Goal: Task Accomplishment & Management: Manage account settings

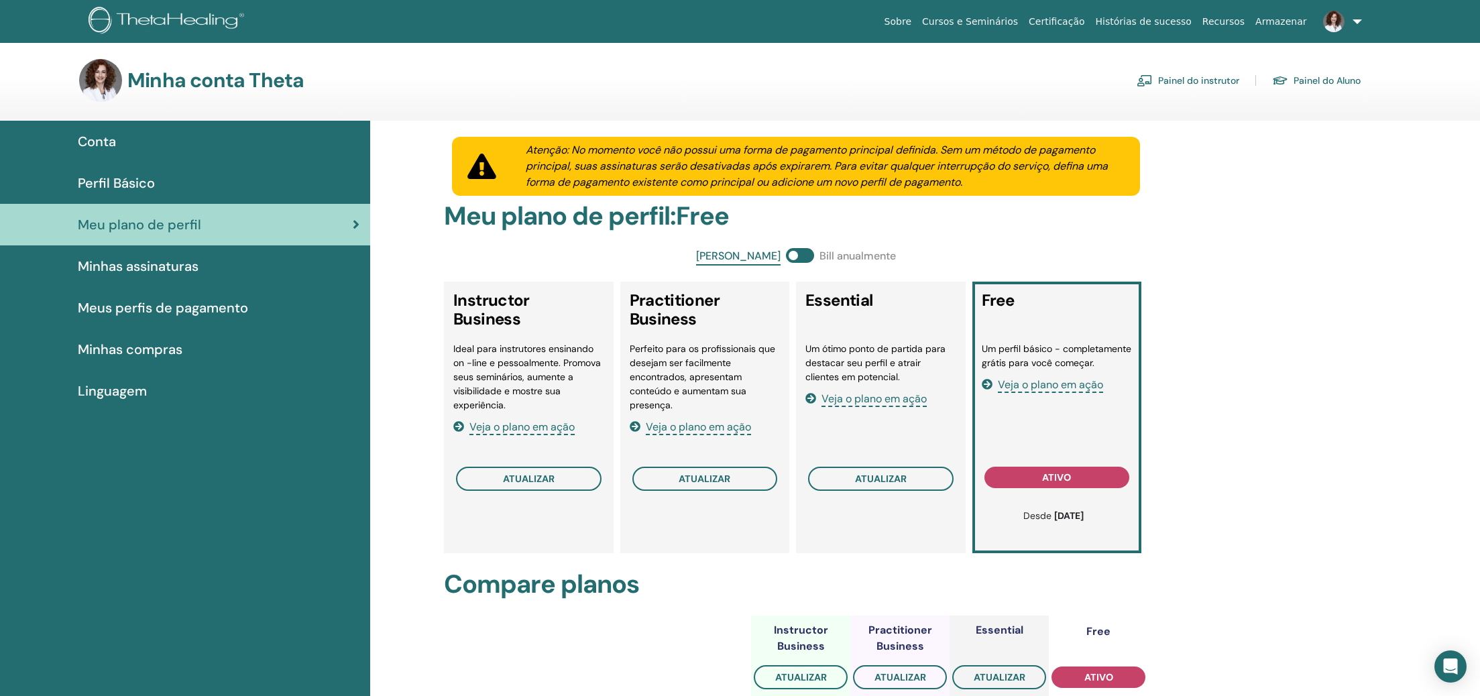
scroll to position [18, 1]
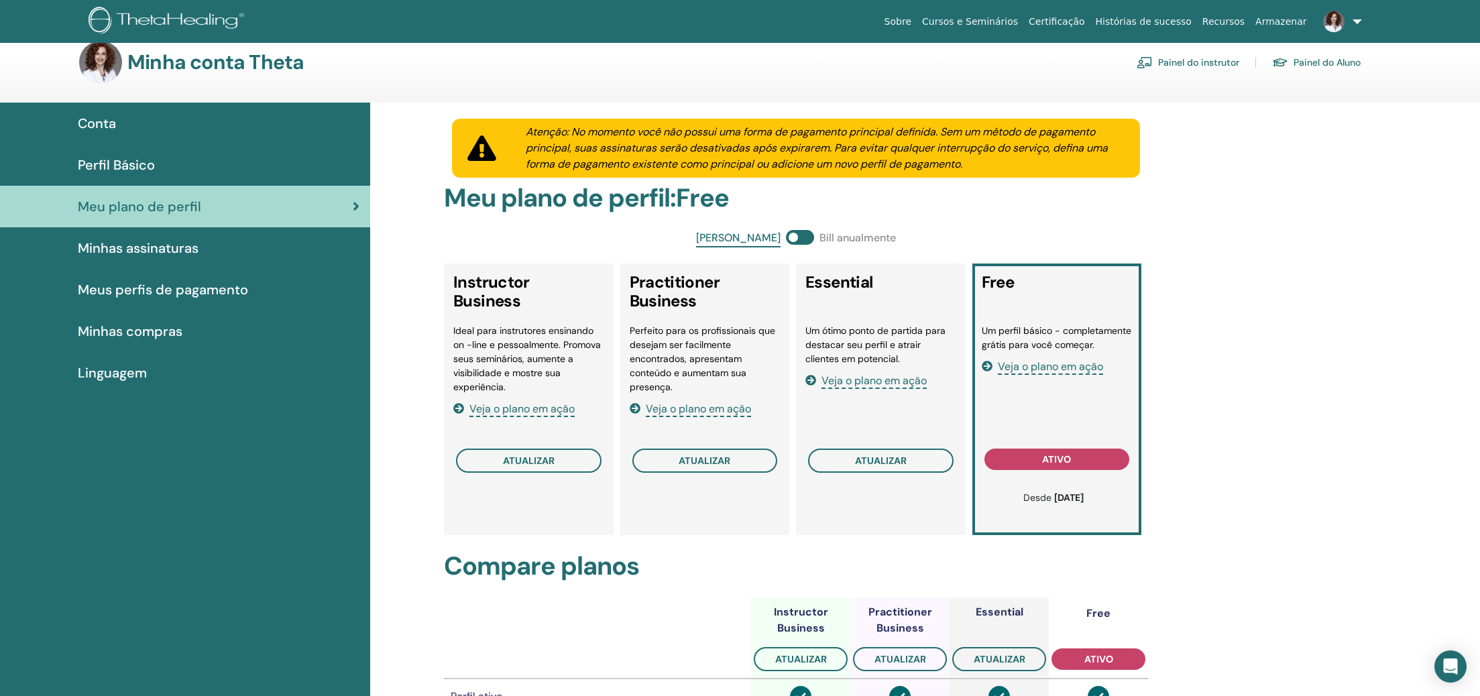
drag, startPoint x: 1239, startPoint y: 64, endPoint x: 1233, endPoint y: 64, distance: 6.7
click at [1236, 64] on div "Painel do instrutor Painel do Aluno" at bounding box center [1249, 62] width 224 height 21
click at [1230, 64] on link "Painel do instrutor" at bounding box center [1188, 62] width 103 height 21
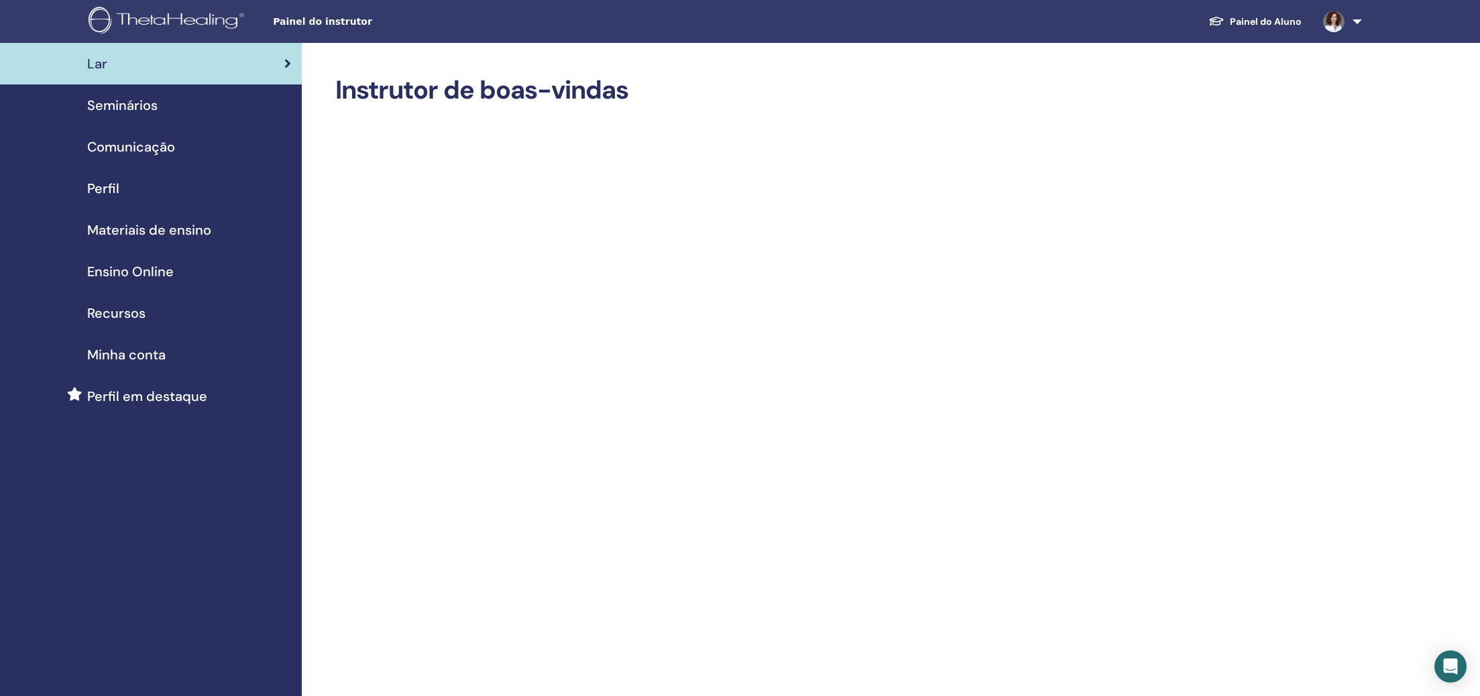
click at [167, 106] on div "Seminários" at bounding box center [151, 105] width 280 height 20
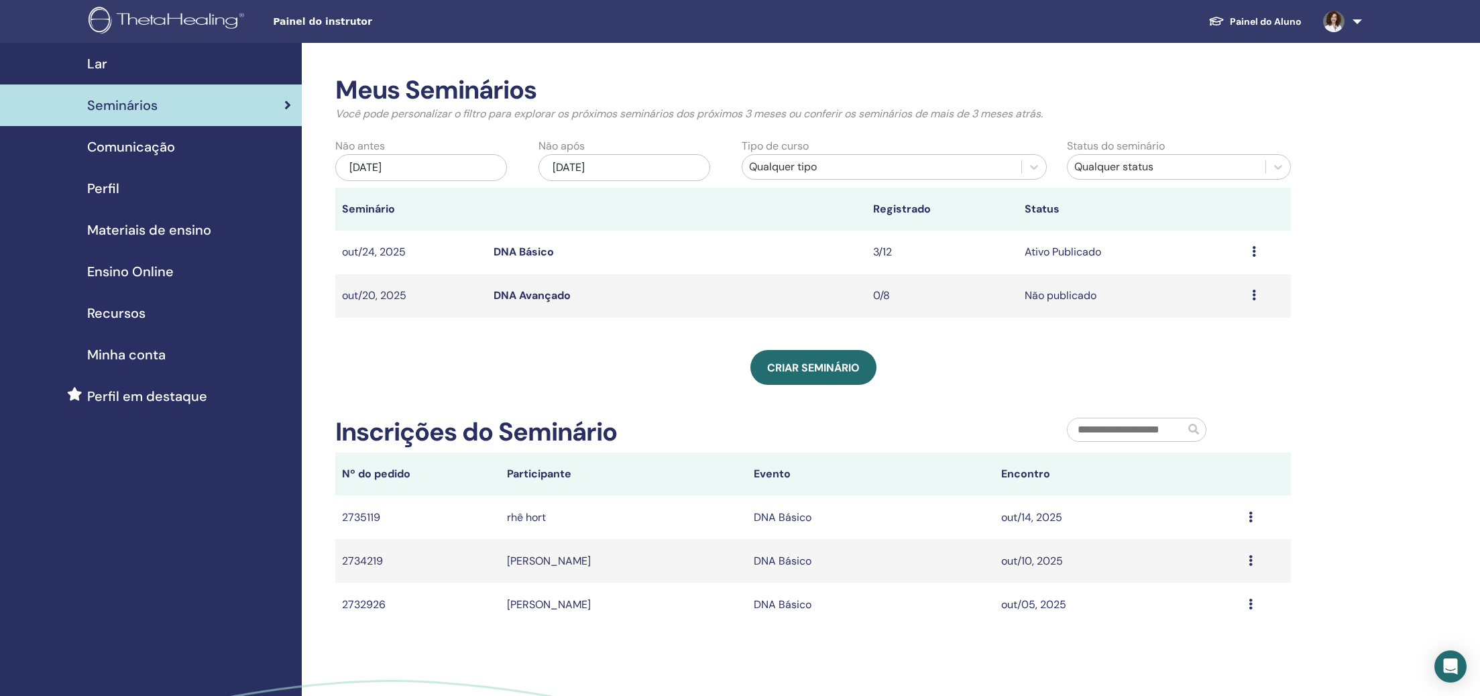
click at [1253, 295] on icon at bounding box center [1254, 295] width 4 height 11
click at [1201, 323] on li "Editar" at bounding box center [1200, 326] width 87 height 20
click at [1254, 296] on icon at bounding box center [1254, 295] width 4 height 11
click at [1197, 341] on link "Participantes" at bounding box center [1202, 348] width 66 height 14
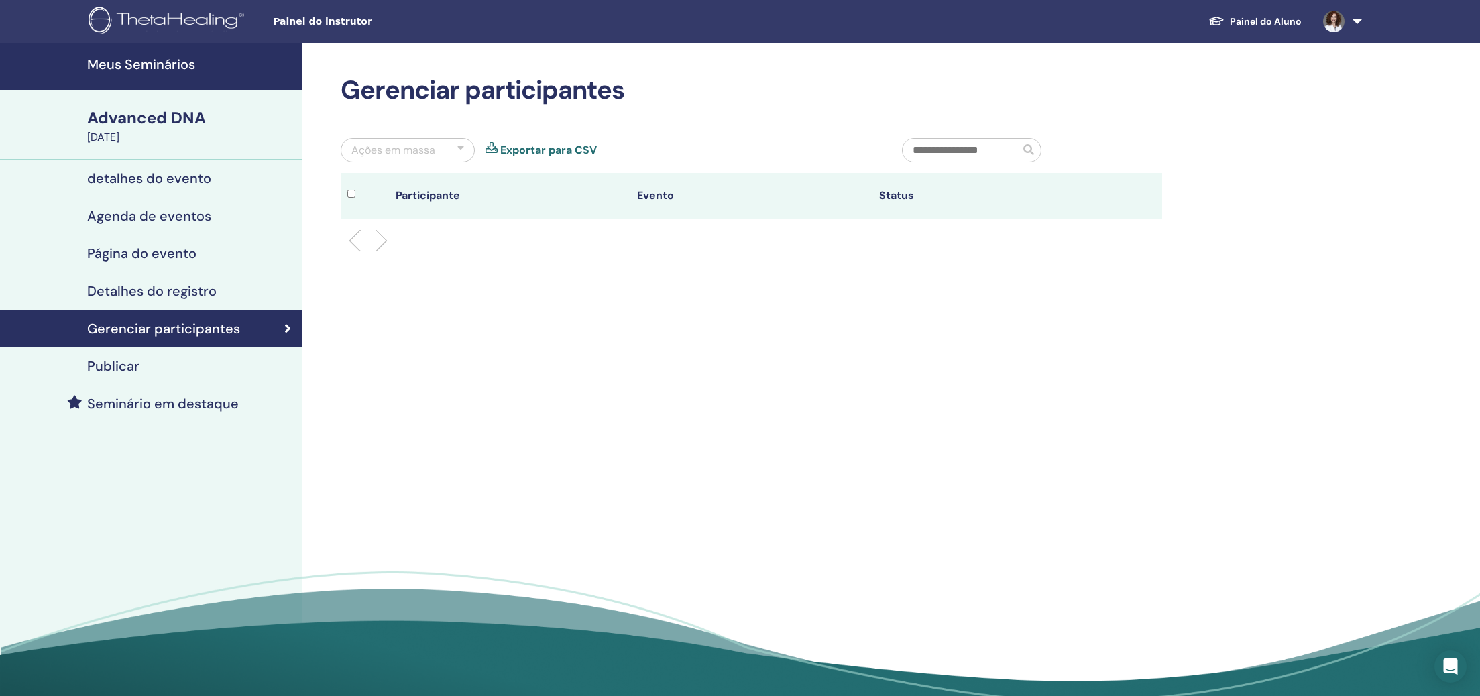
click at [981, 150] on input "text" at bounding box center [961, 150] width 117 height 23
type input "**********"
click at [1034, 146] on span at bounding box center [1028, 149] width 11 height 11
click at [165, 180] on h4 "detalhes do evento" at bounding box center [149, 178] width 124 height 16
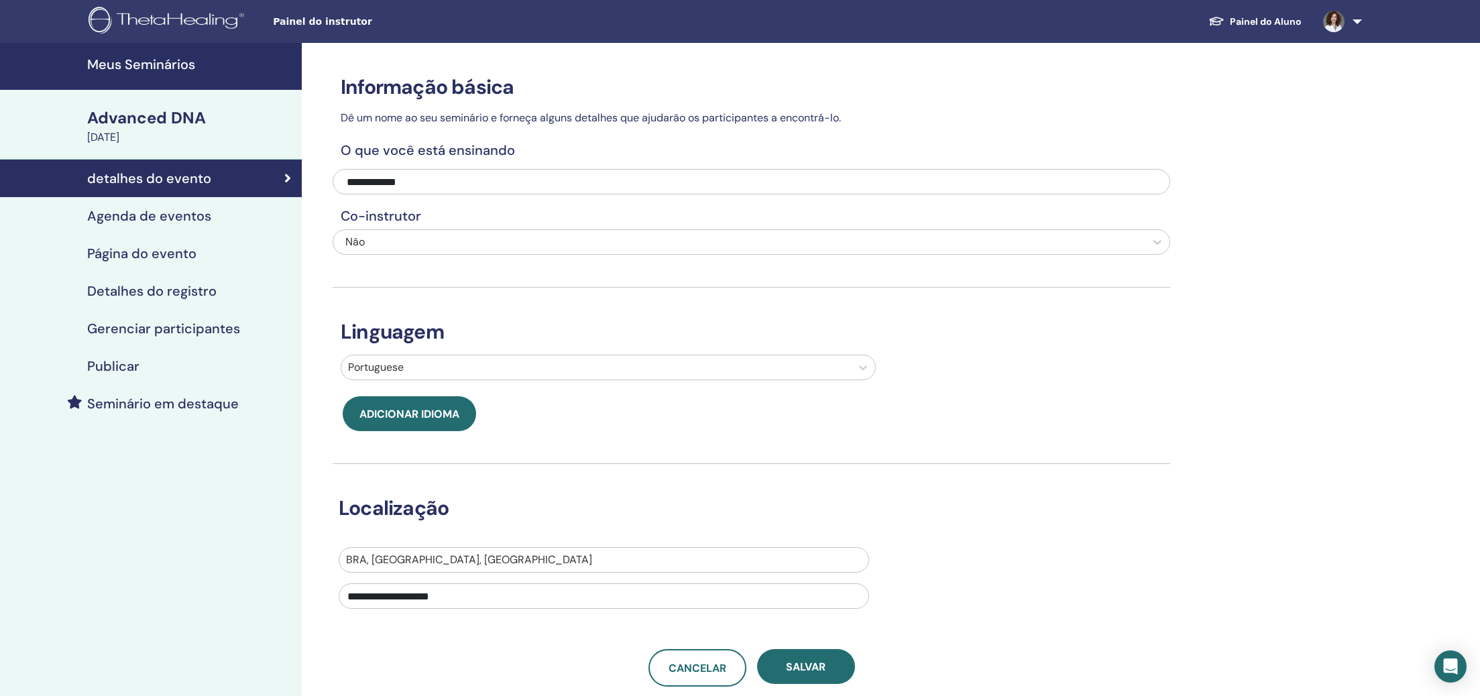
scroll to position [1, 0]
click at [199, 262] on link "Página do evento" at bounding box center [151, 253] width 302 height 38
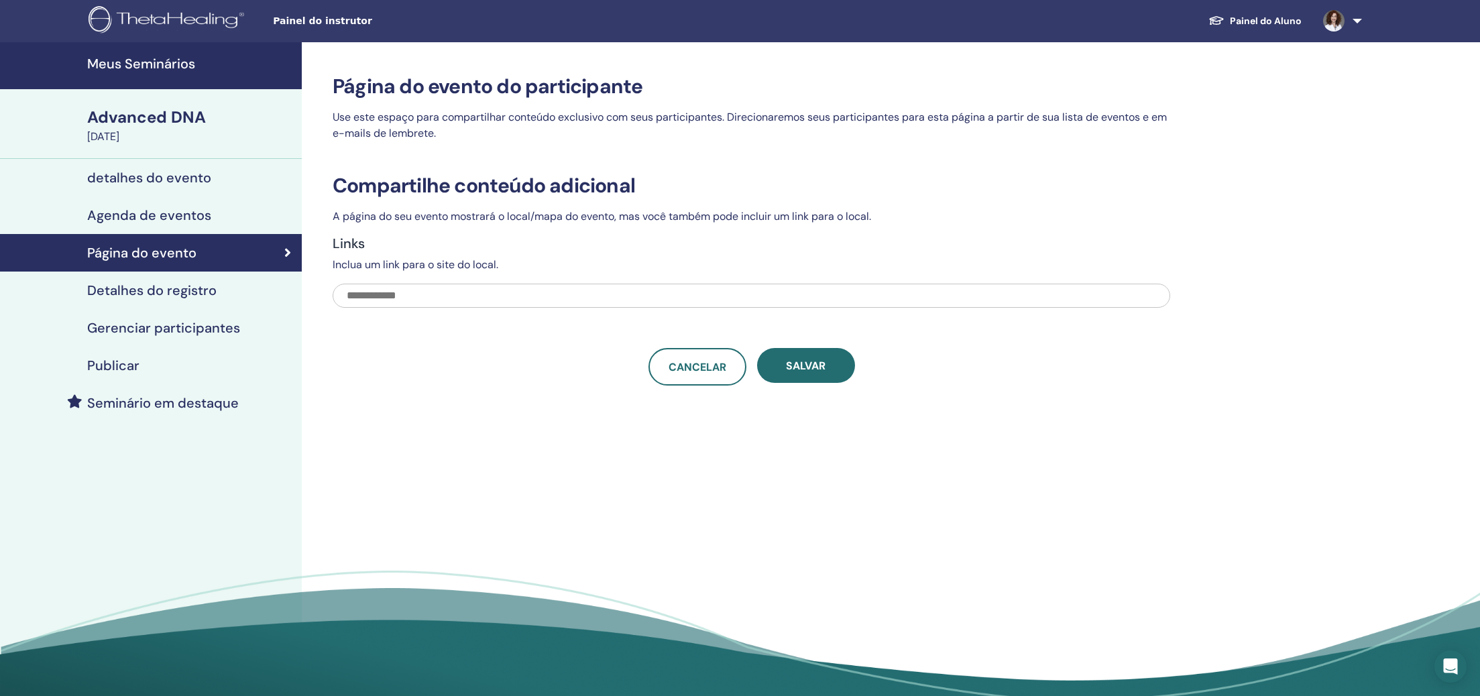
click at [208, 293] on h4 "Detalhes do registro" at bounding box center [151, 290] width 129 height 16
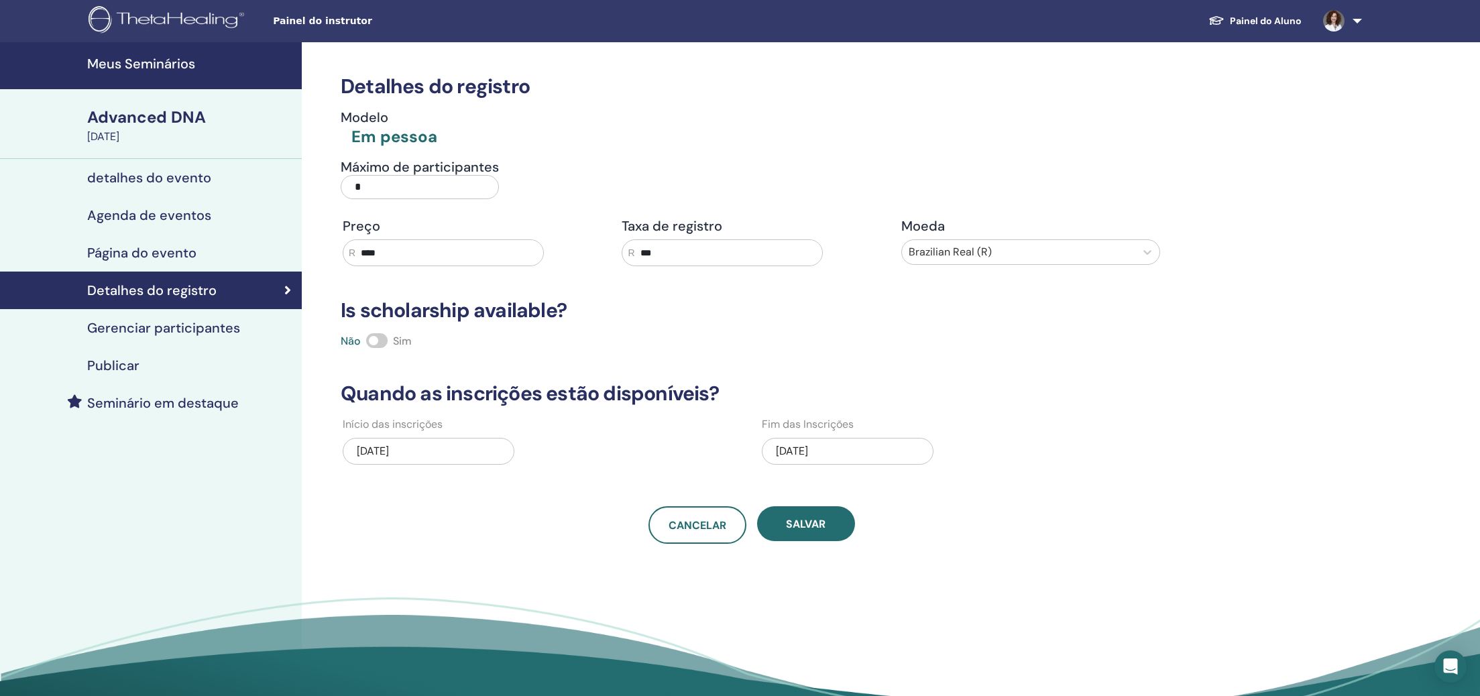
click at [160, 323] on h4 "Gerenciar participantes" at bounding box center [163, 328] width 153 height 16
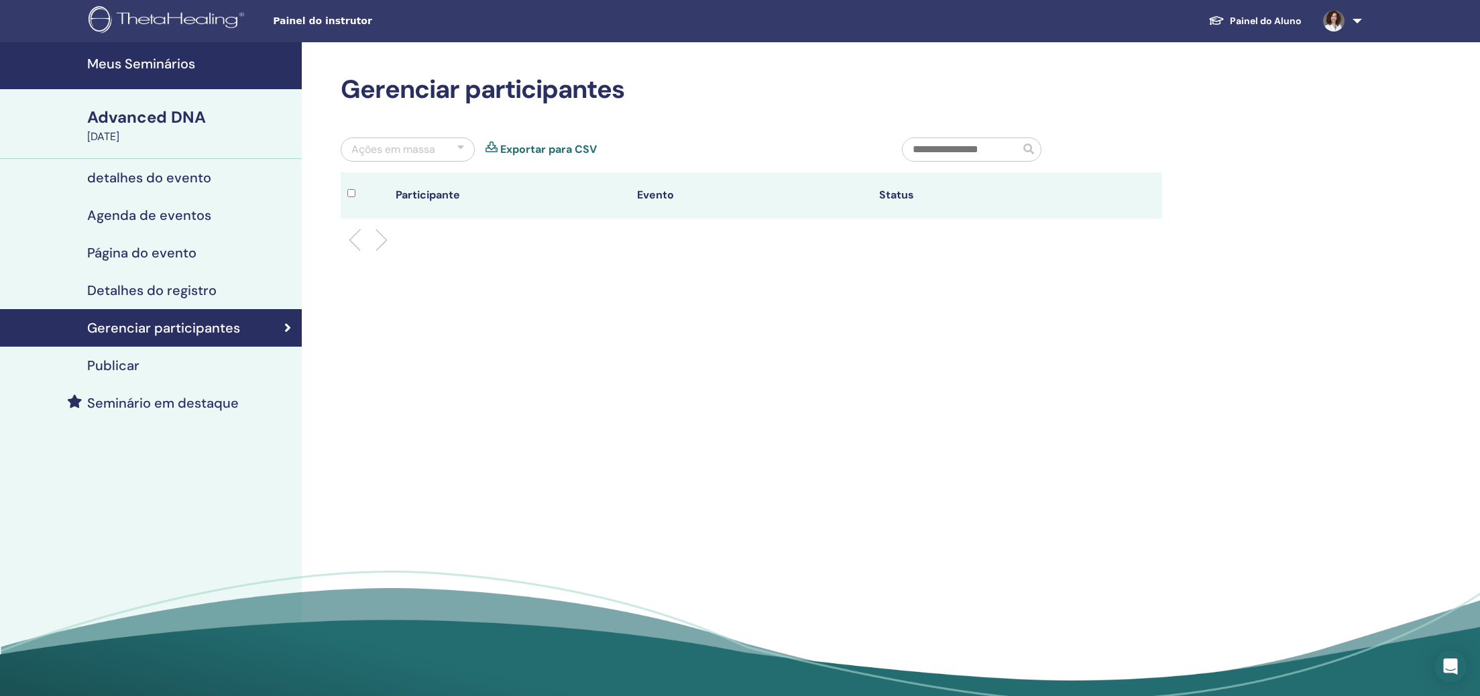
click at [581, 145] on link "Exportar para CSV" at bounding box center [548, 150] width 97 height 16
click at [184, 259] on h4 "Página do evento" at bounding box center [141, 253] width 109 height 16
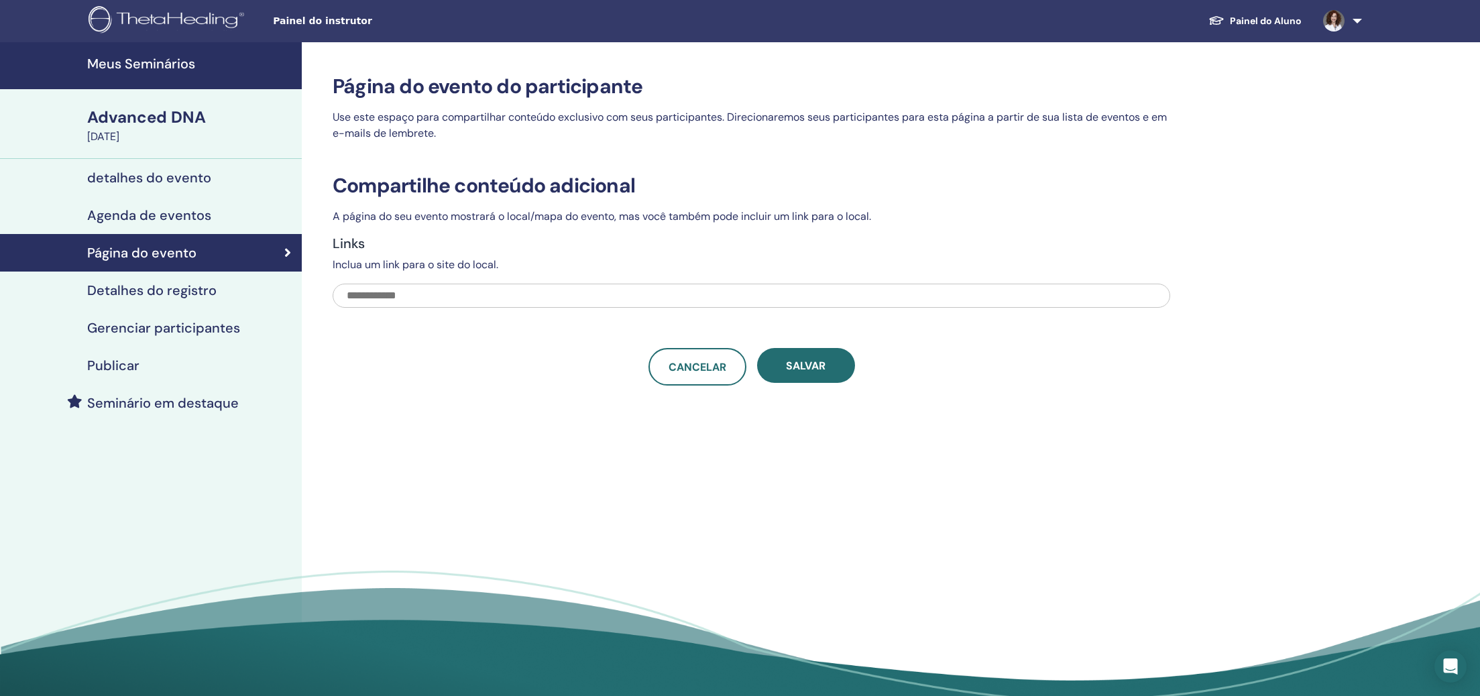
click at [199, 291] on h4 "Detalhes do registro" at bounding box center [151, 290] width 129 height 16
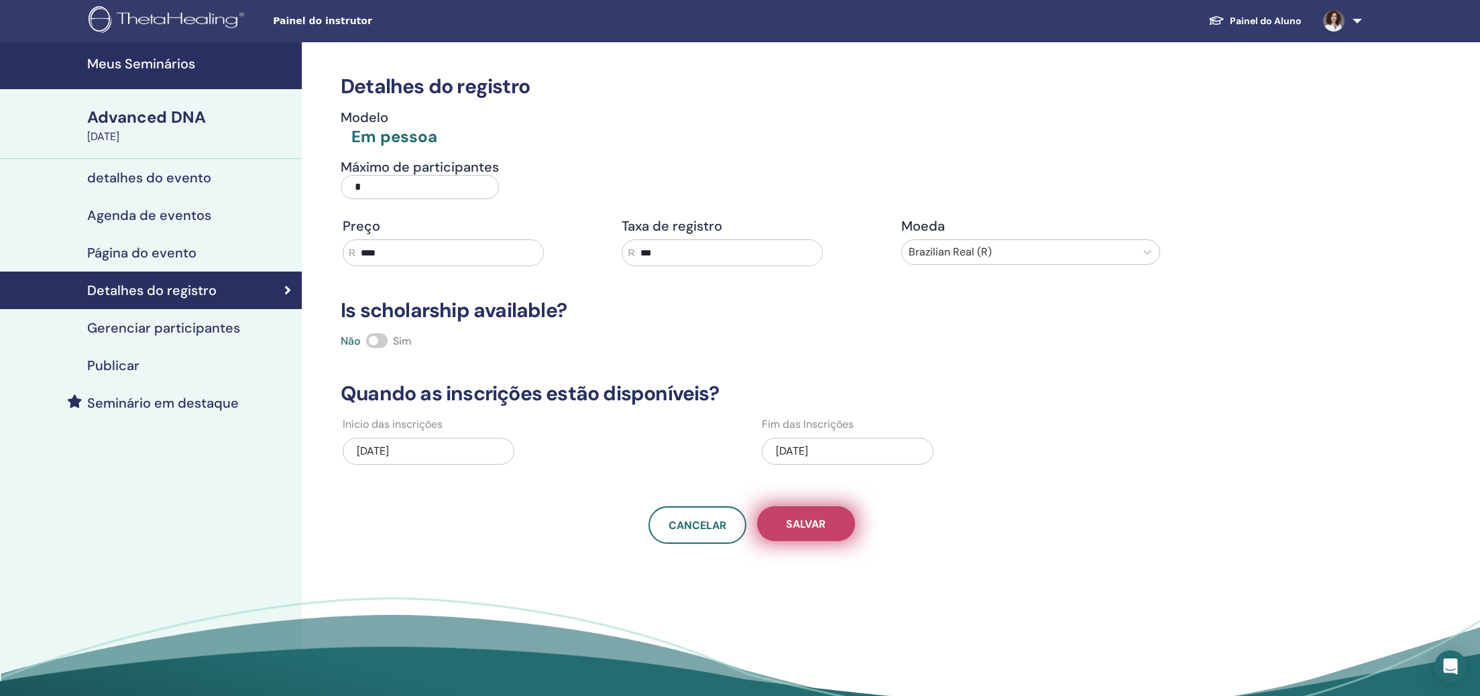
click at [820, 531] on button "Salvar" at bounding box center [806, 523] width 98 height 35
click at [123, 370] on h4 "Publicar" at bounding box center [113, 365] width 52 height 16
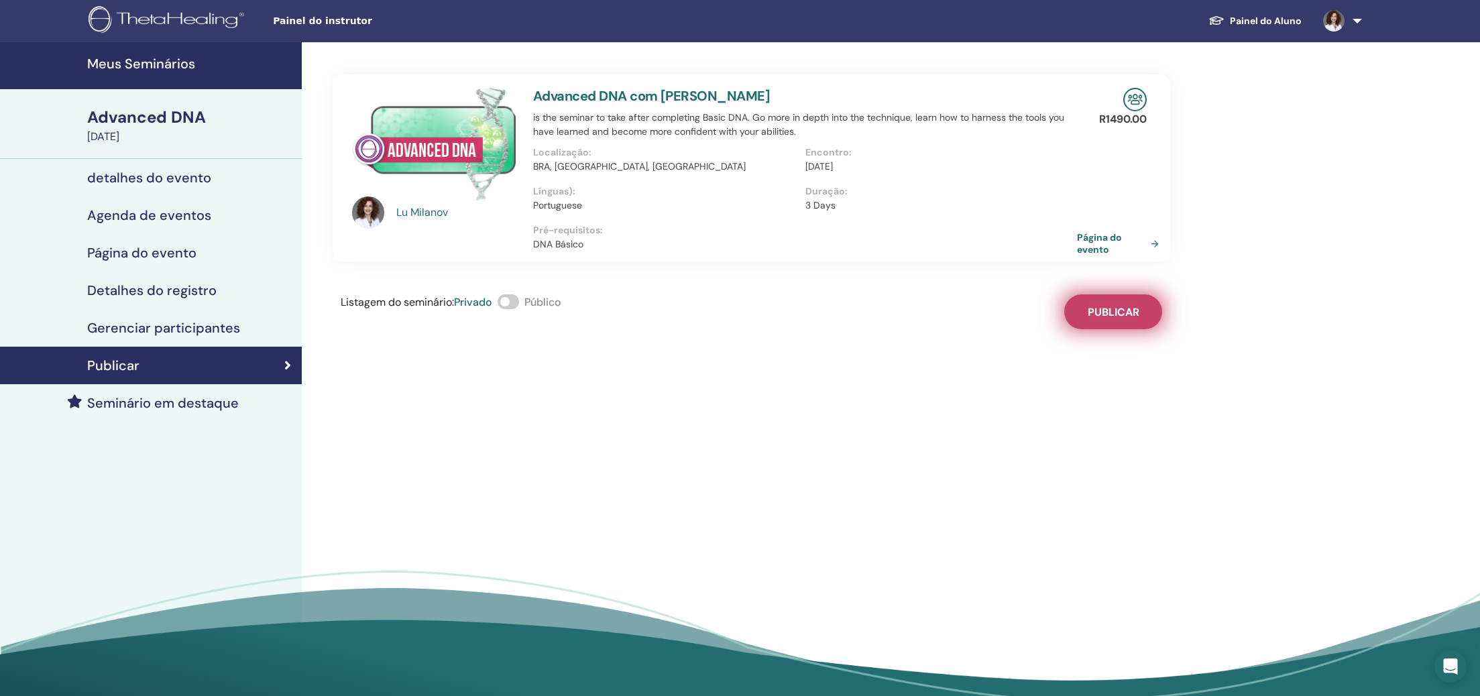
click at [1128, 314] on span "Publicar" at bounding box center [1114, 312] width 52 height 14
click at [1090, 250] on link "Página do evento" at bounding box center [1122, 243] width 87 height 24
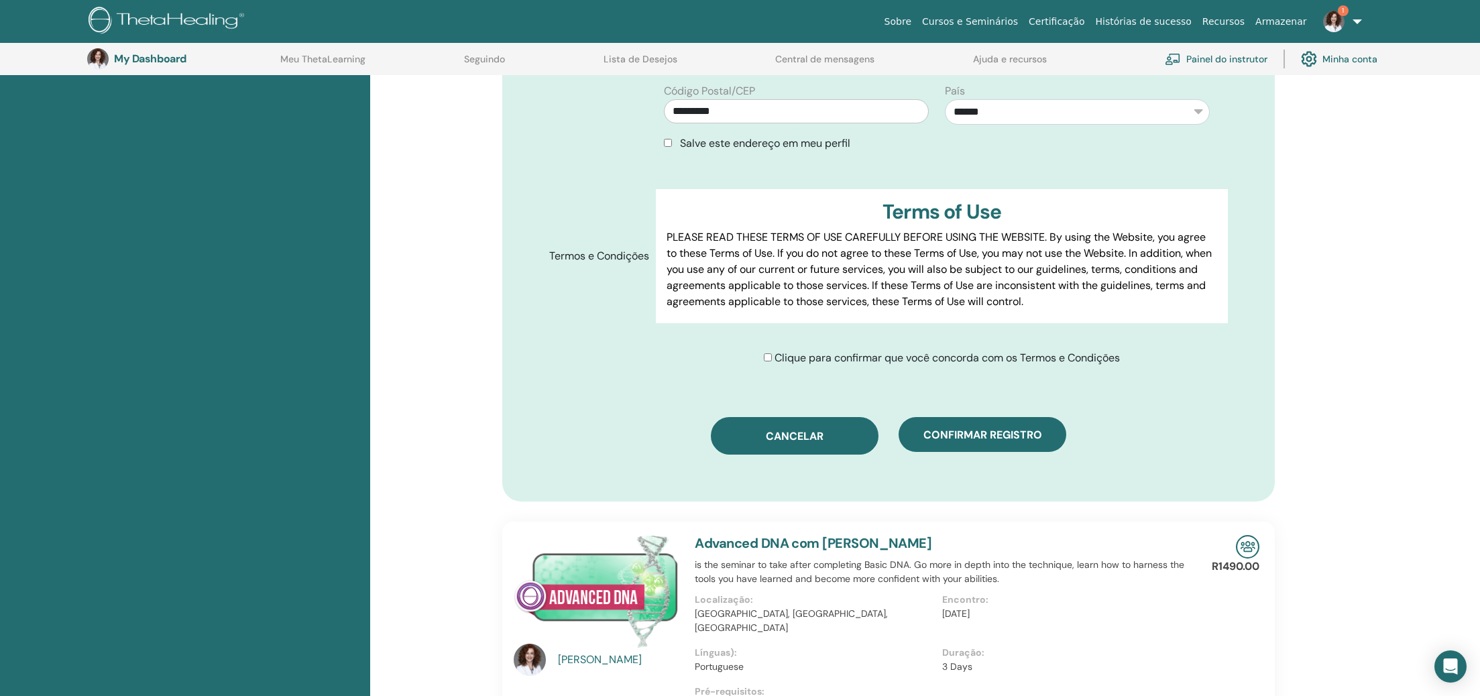
scroll to position [577, 0]
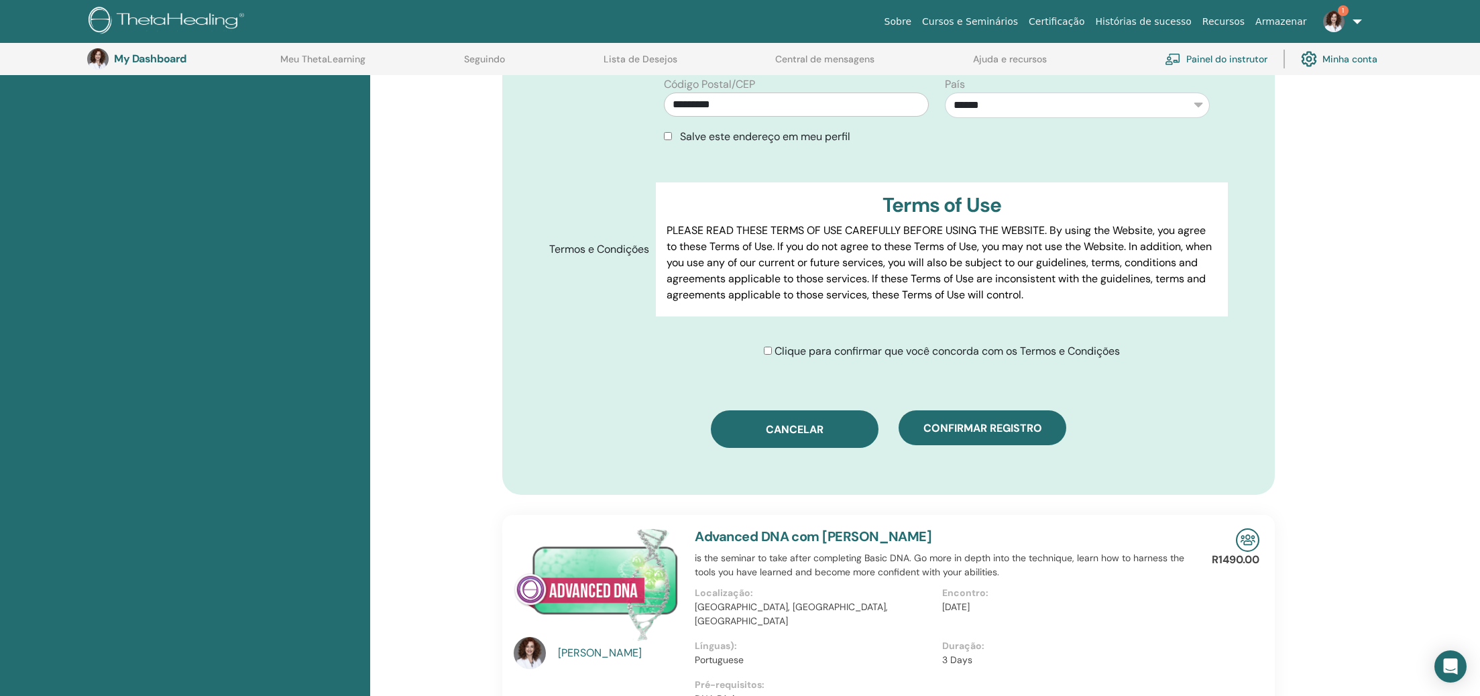
click at [746, 425] on button "Cancelar" at bounding box center [795, 429] width 168 height 38
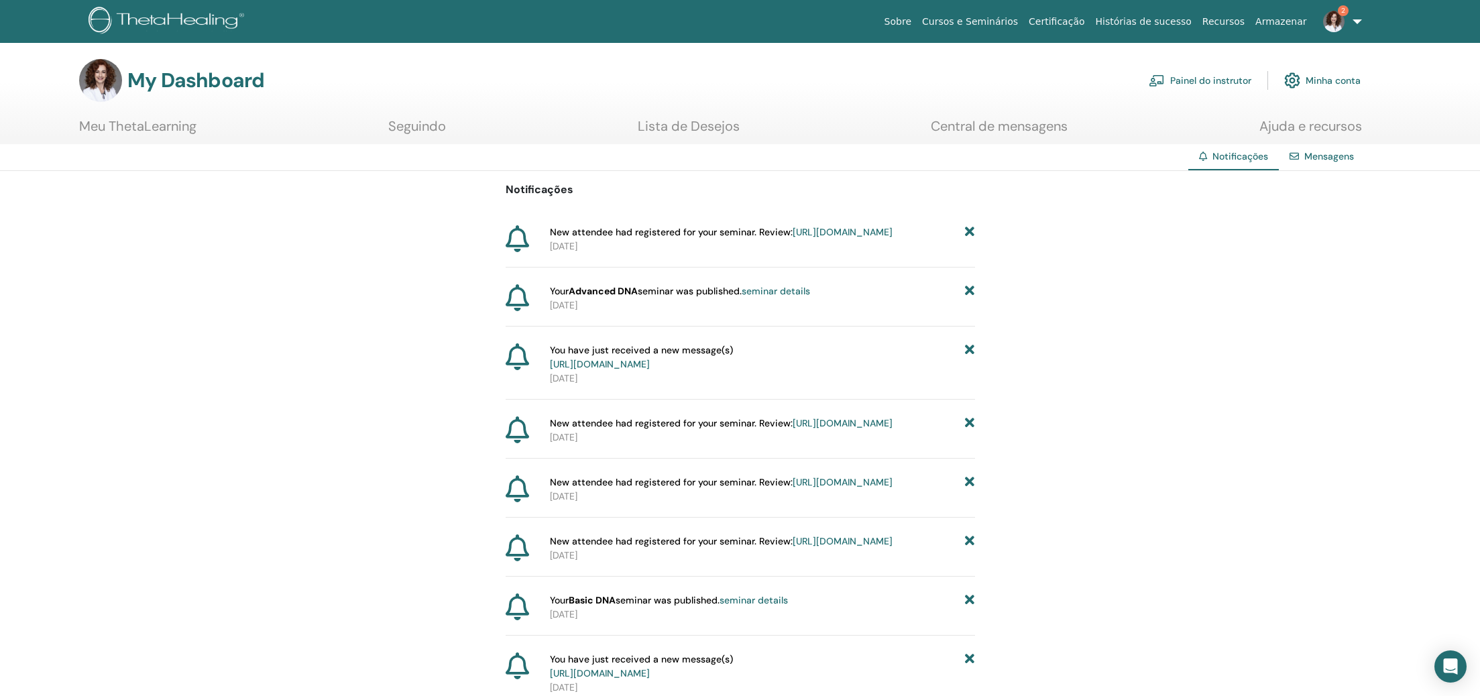
click at [793, 238] on link "[URL][DOMAIN_NAME]" at bounding box center [843, 232] width 100 height 12
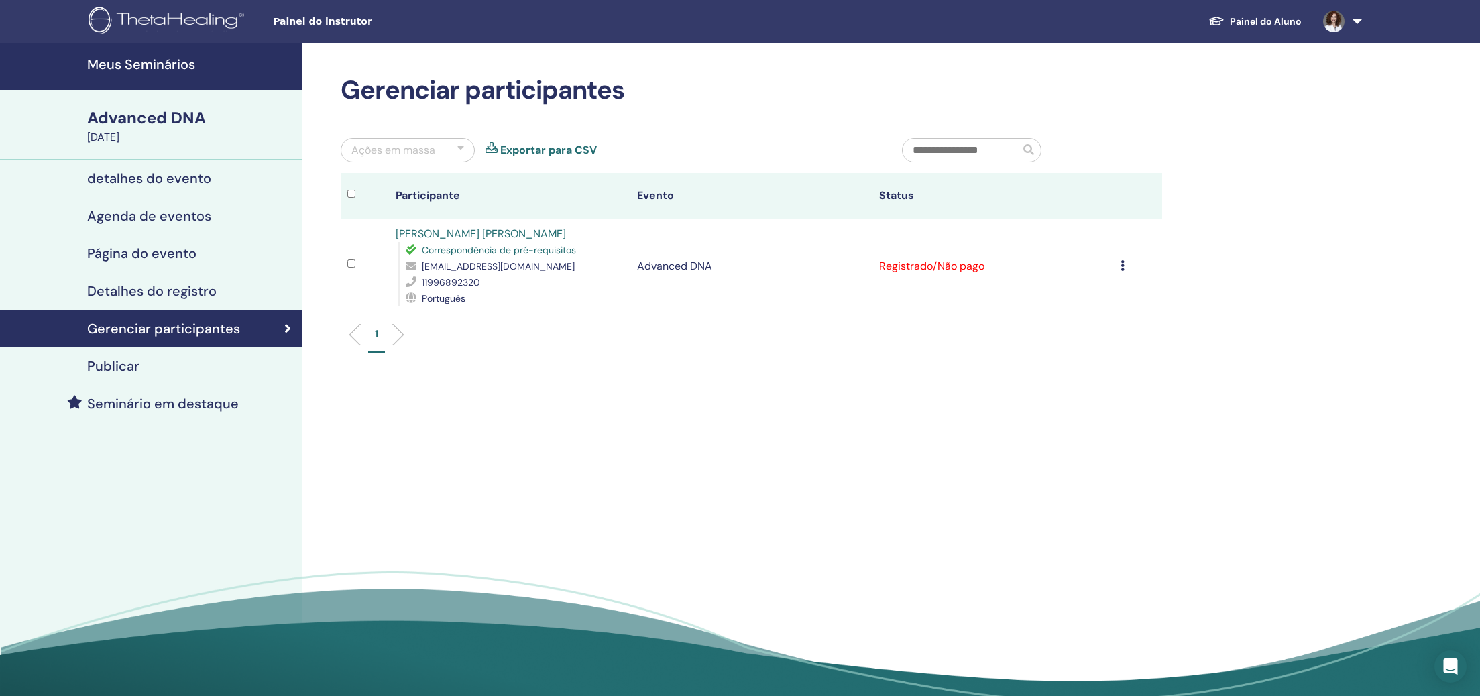
click at [1121, 266] on icon at bounding box center [1123, 265] width 4 height 11
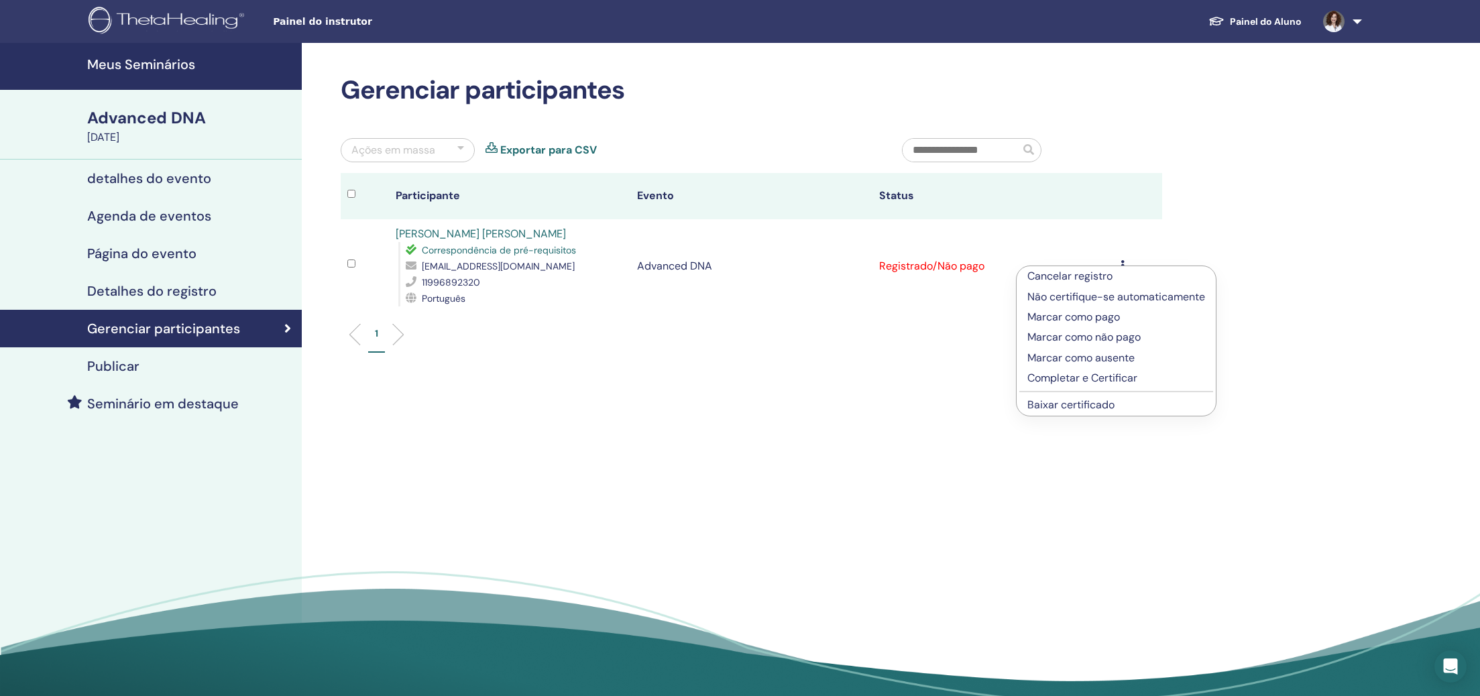
click at [1115, 313] on p "Marcar como pago" at bounding box center [1116, 317] width 178 height 16
